Goal: Task Accomplishment & Management: Use online tool/utility

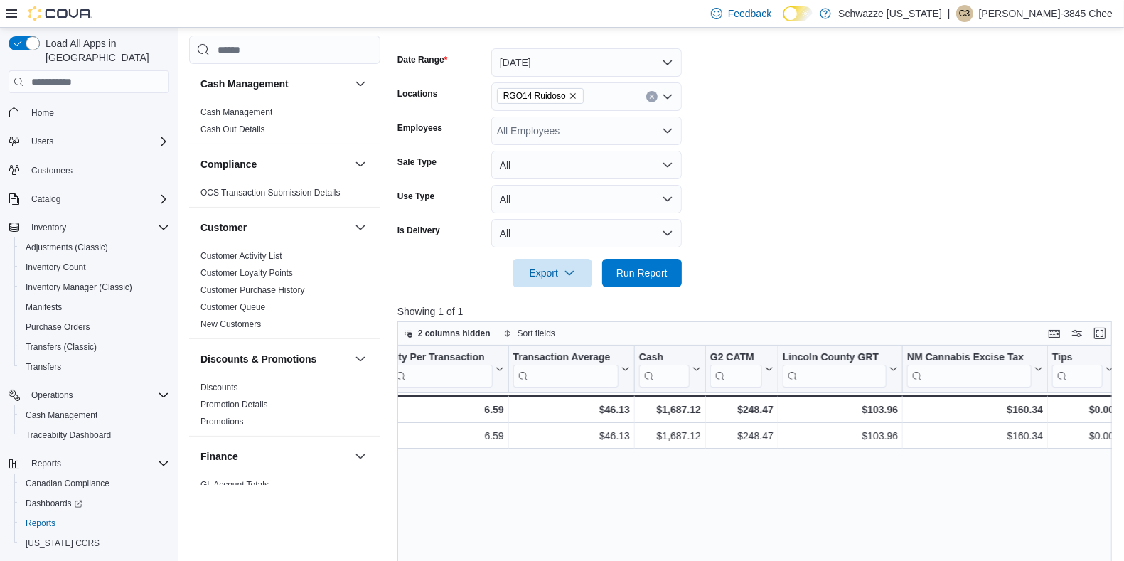
scroll to position [199, 0]
click at [615, 134] on div "All Employees" at bounding box center [586, 131] width 191 height 28
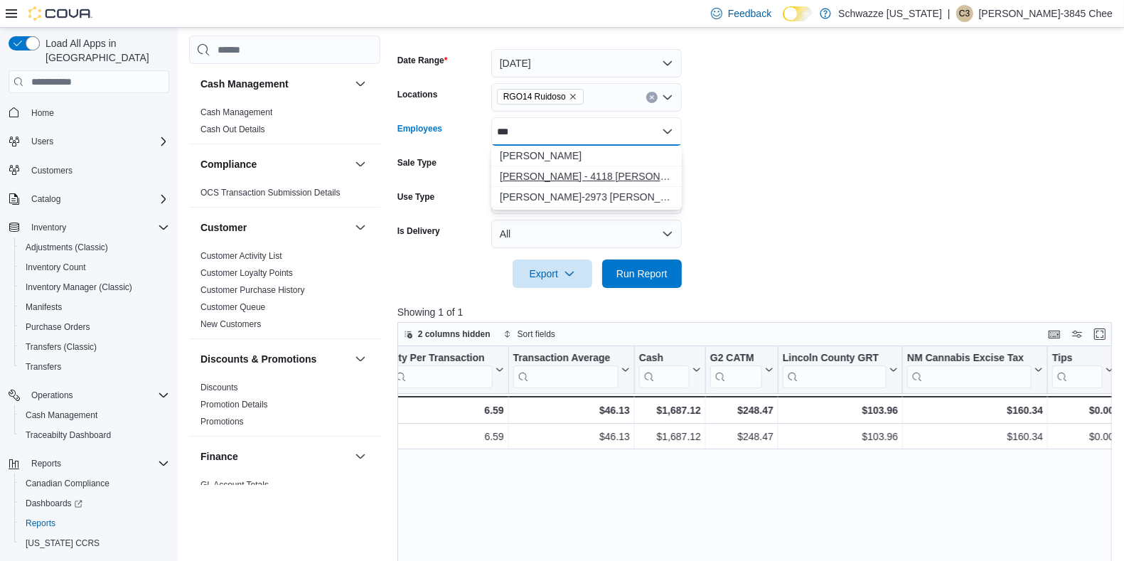
type input "***"
click at [574, 171] on span "[PERSON_NAME] - 4118 [PERSON_NAME]" at bounding box center [586, 176] width 173 height 14
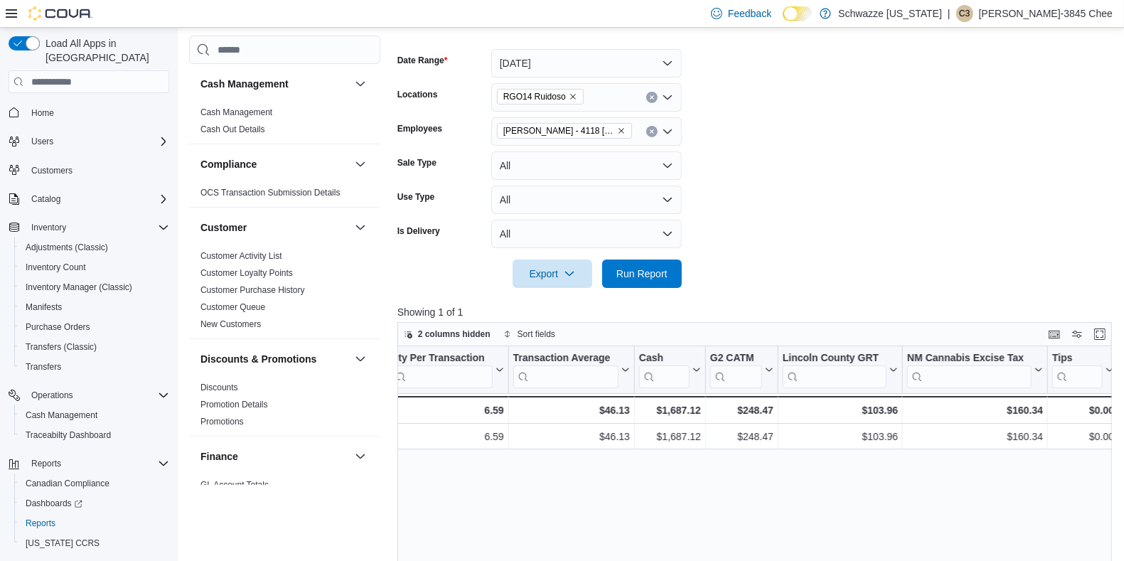
click at [766, 245] on form "Date Range [DATE] Locations RGO14 Ruidoso Employees [PERSON_NAME] - 4118 [PERSO…" at bounding box center [758, 160] width 722 height 256
click at [661, 279] on span "Run Report" at bounding box center [641, 273] width 51 height 14
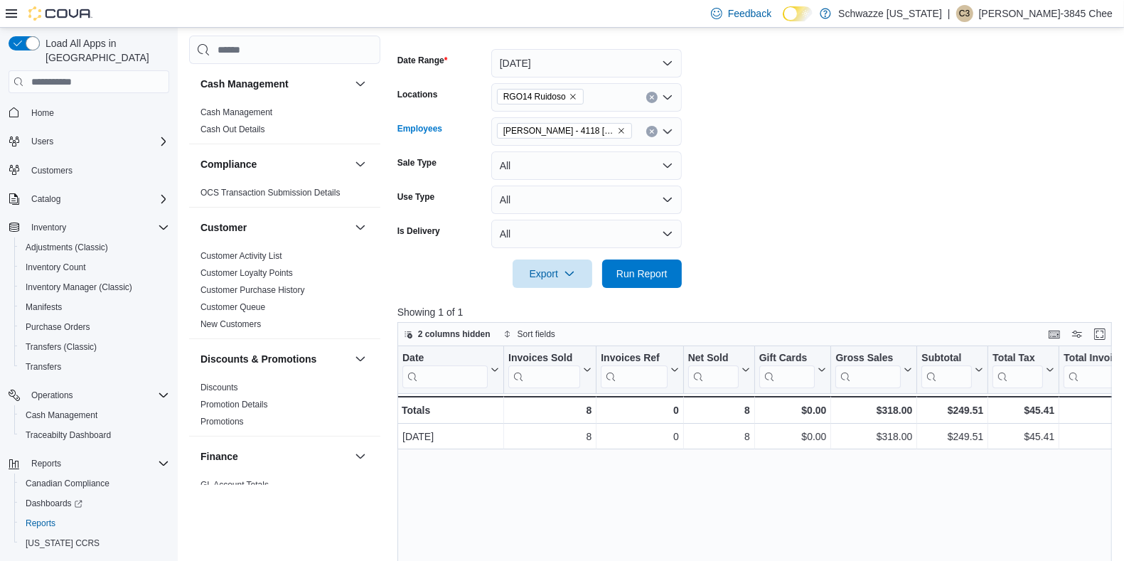
click at [651, 135] on button "Clear input" at bounding box center [651, 131] width 11 height 11
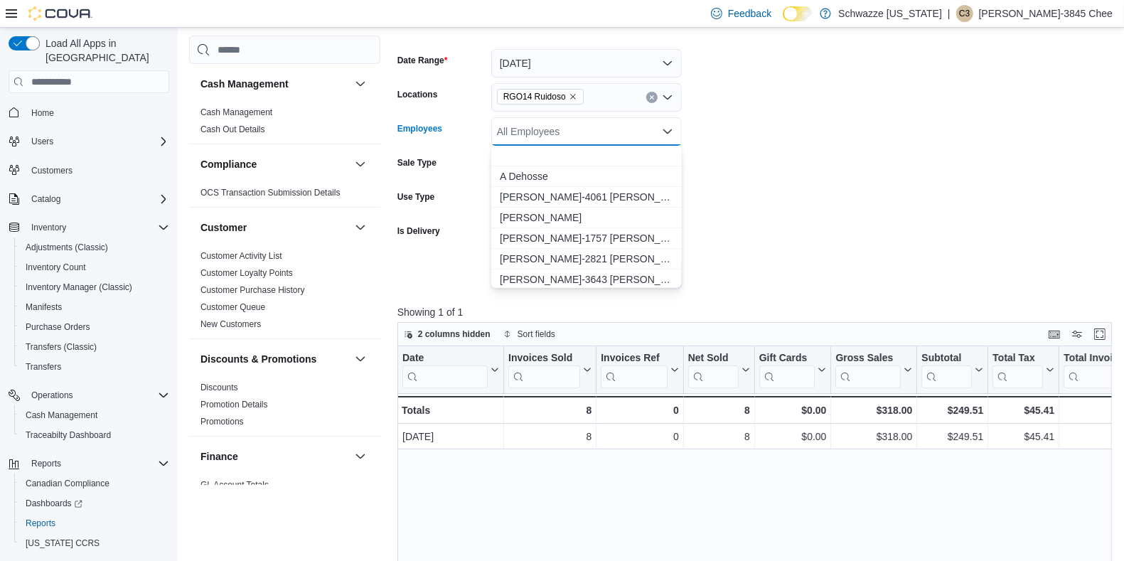
click at [611, 124] on div "All Employees" at bounding box center [586, 131] width 191 height 28
type input "*"
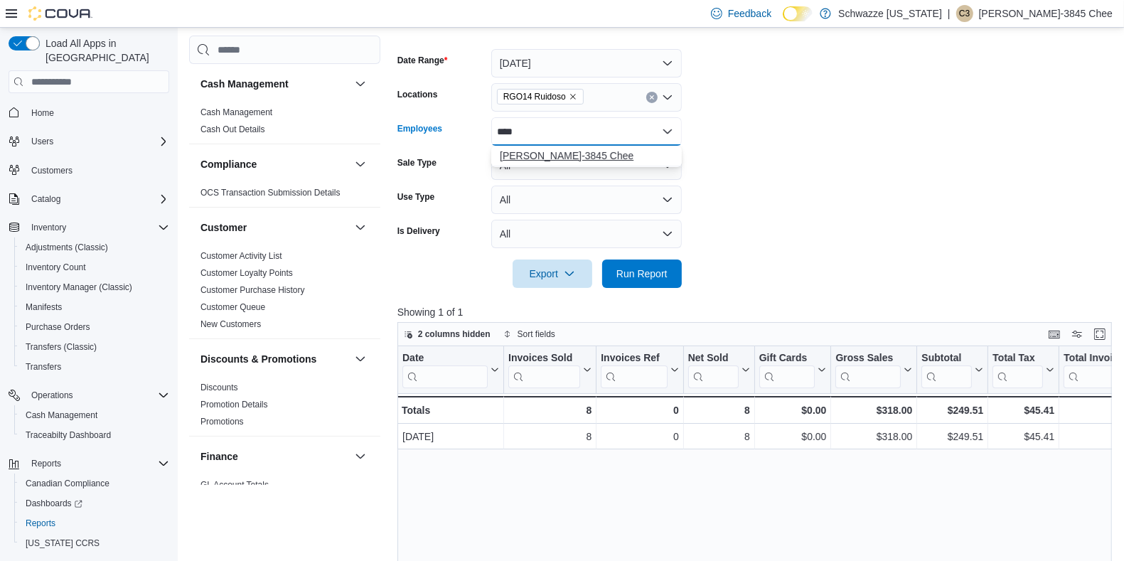
type input "****"
click at [574, 153] on span "[PERSON_NAME]-3845 Chee" at bounding box center [586, 156] width 173 height 14
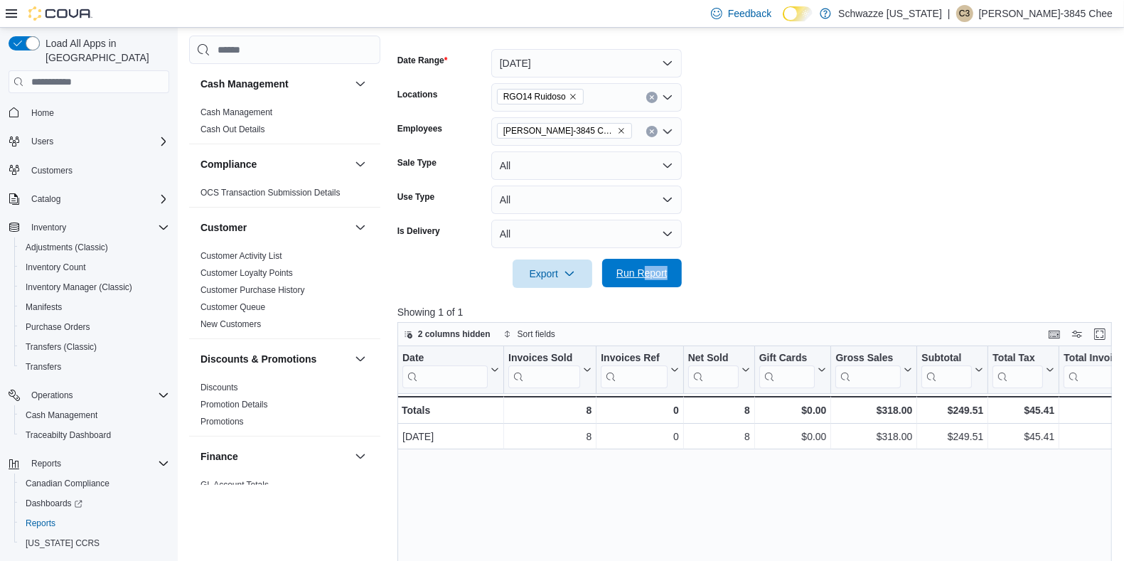
drag, startPoint x: 733, startPoint y: 269, endPoint x: 645, endPoint y: 266, distance: 87.5
click at [645, 266] on form "Date Range [DATE] Locations RGO14 Ruidoso Employees [PERSON_NAME]-3845 Chee Sal…" at bounding box center [758, 160] width 722 height 256
click at [645, 266] on span "Run Report" at bounding box center [642, 273] width 63 height 28
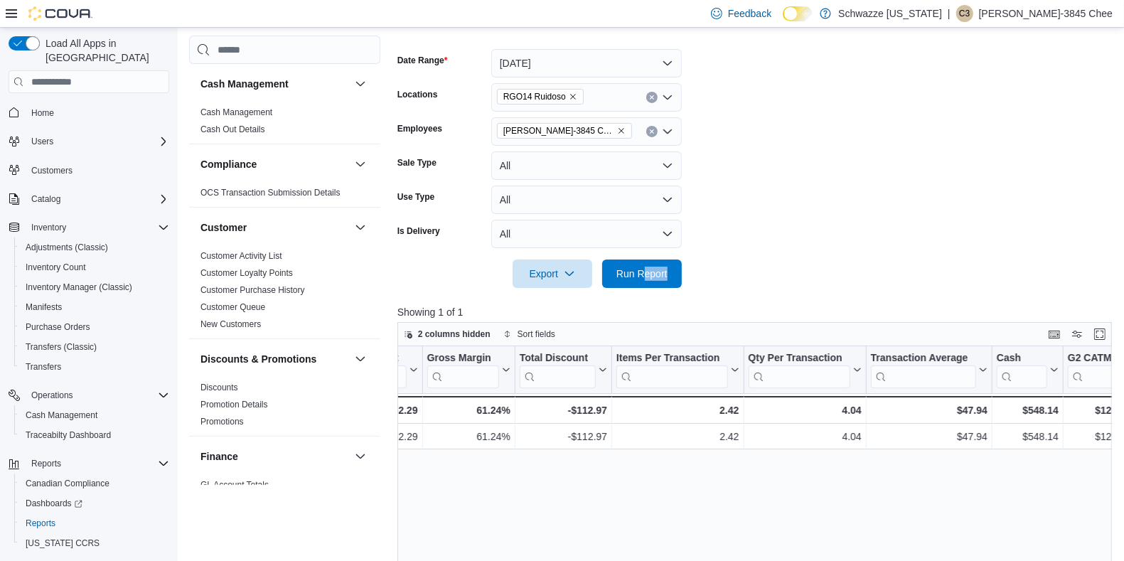
scroll to position [0, 894]
click at [650, 126] on button "Clear input" at bounding box center [651, 131] width 11 height 11
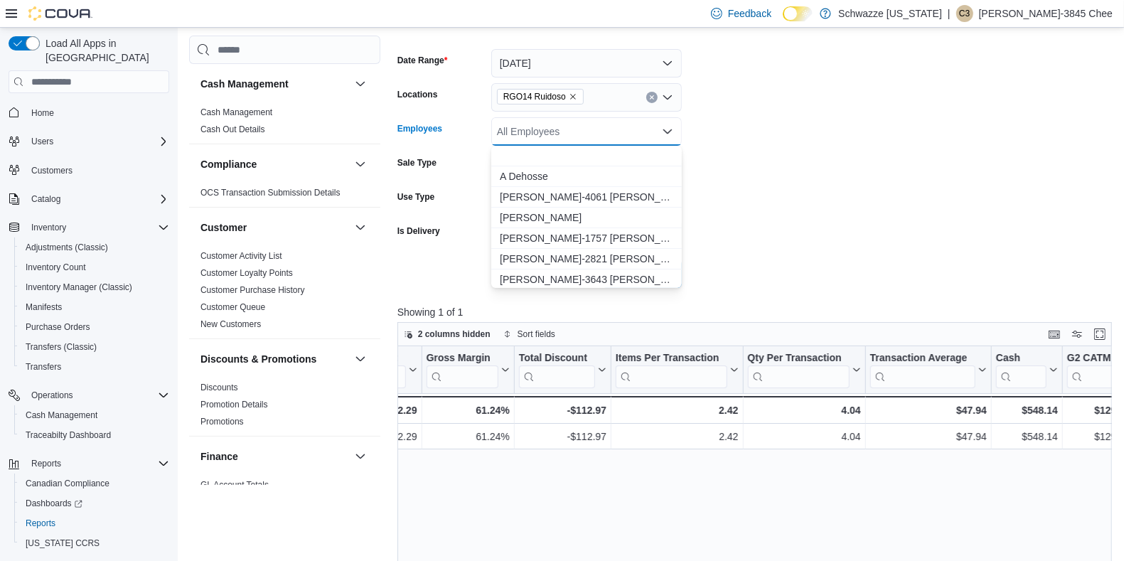
click at [599, 124] on div "All Employees" at bounding box center [586, 131] width 191 height 28
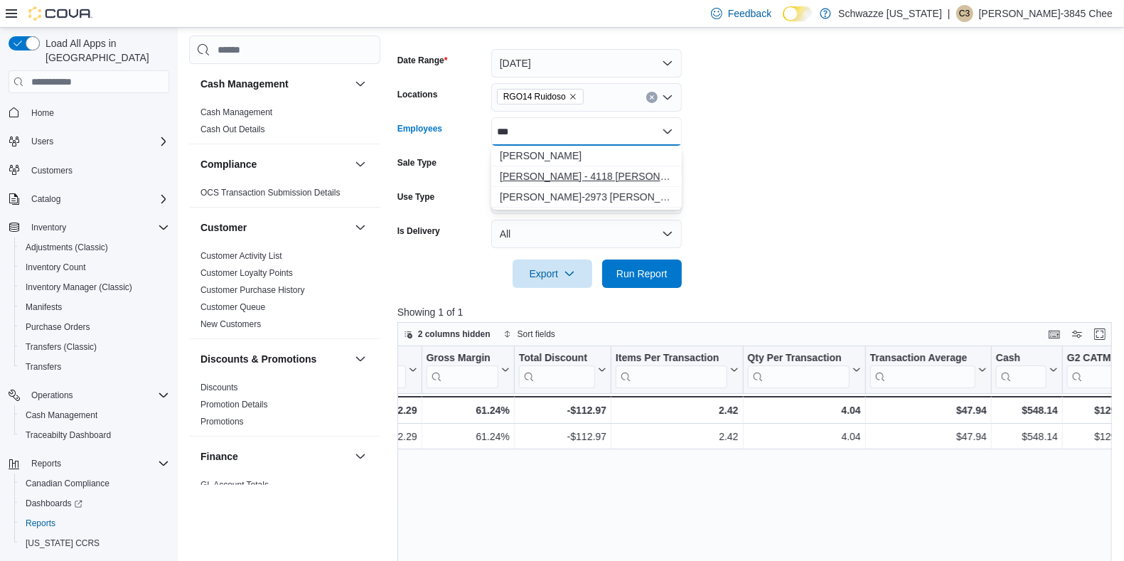
type input "***"
click at [589, 175] on span "[PERSON_NAME] - 4118 [PERSON_NAME]" at bounding box center [586, 176] width 173 height 14
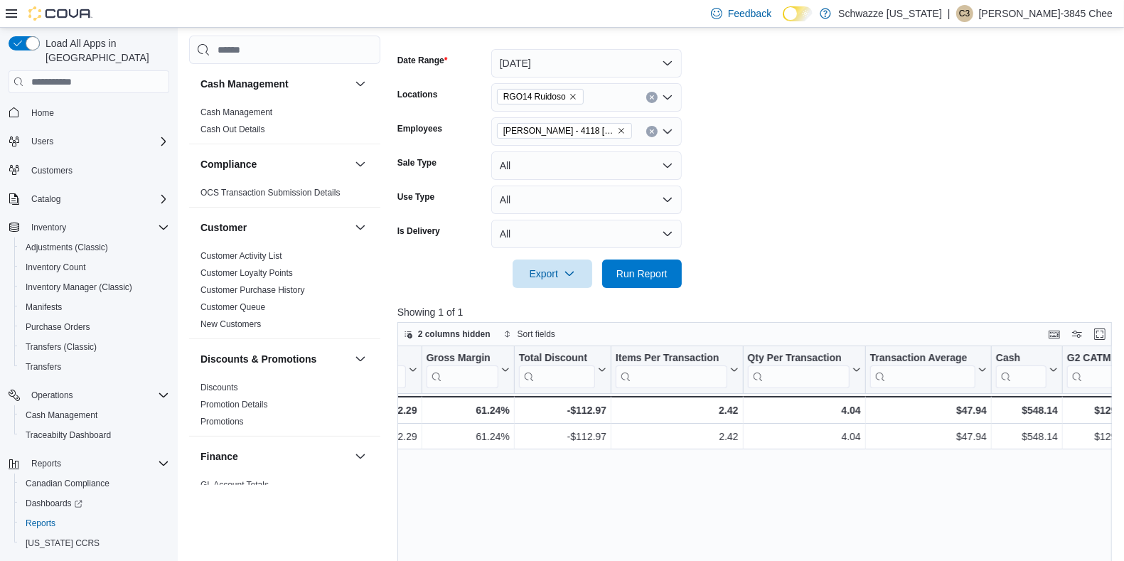
click at [727, 235] on form "Date Range [DATE] Locations RGO14 Ruidoso Employees [PERSON_NAME] - 4118 [PERSO…" at bounding box center [758, 160] width 722 height 256
click at [656, 275] on span "Run Report" at bounding box center [641, 273] width 51 height 14
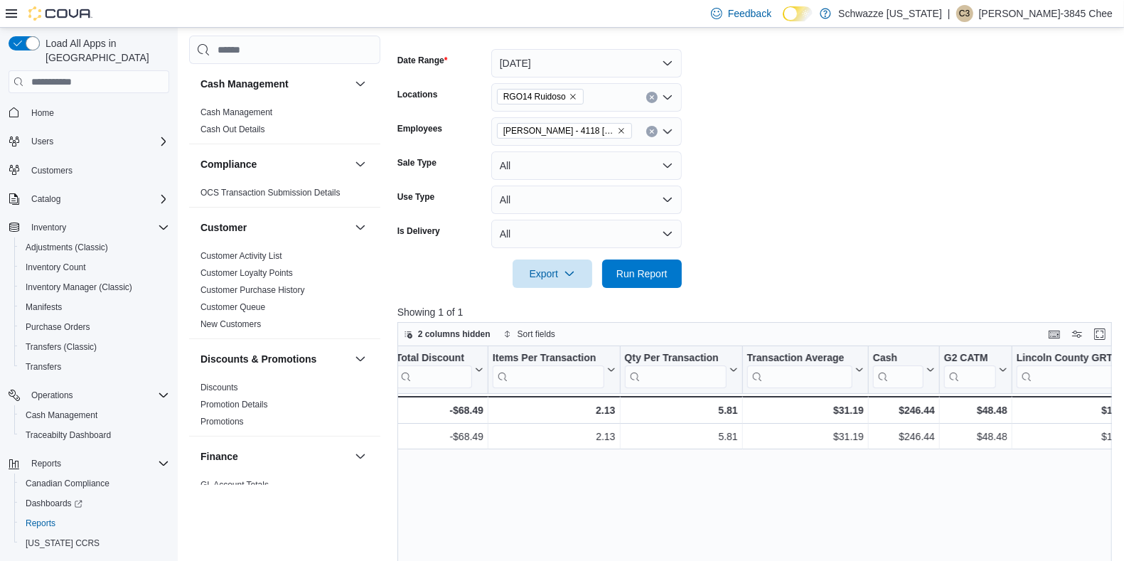
scroll to position [0, 1020]
click at [649, 132] on icon "Clear input" at bounding box center [652, 132] width 6 height 6
click at [747, 146] on form "Date Range [DATE] Locations RGO14 Ruidoso Employees All Employees Sale Type All…" at bounding box center [758, 160] width 722 height 256
click at [633, 271] on span "Run Report" at bounding box center [641, 273] width 51 height 14
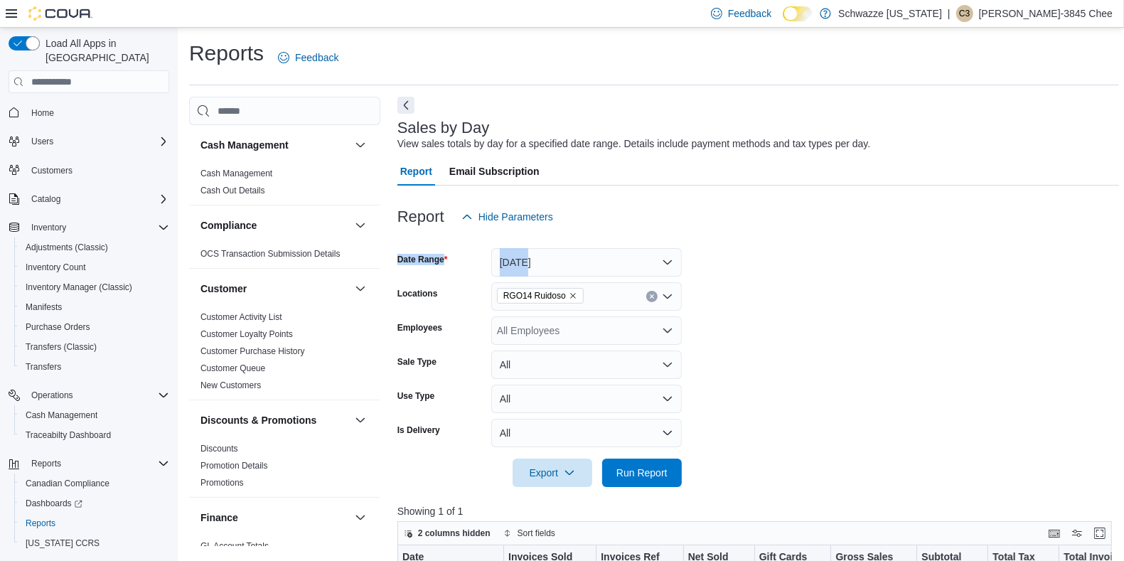
drag, startPoint x: 834, startPoint y: 246, endPoint x: 870, endPoint y: 272, distance: 44.8
click at [870, 272] on form "Date Range [DATE] Locations RGO14 Ruidoso Employees All Employees Sale Type All…" at bounding box center [758, 359] width 722 height 256
